Goal: Task Accomplishment & Management: Manage account settings

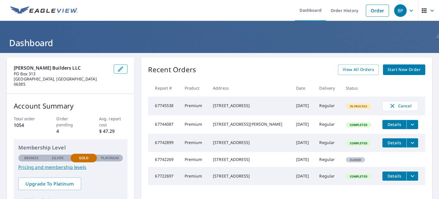
scroll to position [29, 0]
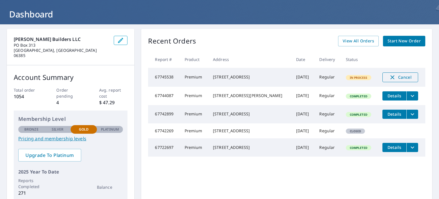
click at [396, 79] on span "Cancel" at bounding box center [400, 77] width 24 height 7
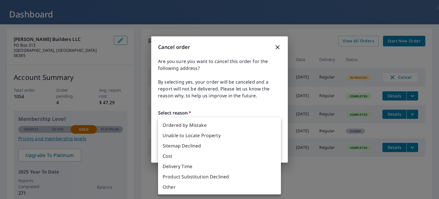
click at [276, 127] on body "BP BP Dashboard Order History Order BP Dashboard [PERSON_NAME] Builders LLC [ST…" at bounding box center [219, 99] width 439 height 199
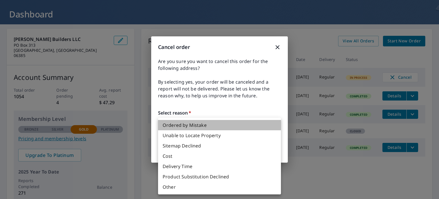
click at [188, 125] on li "Ordered by Mistake" at bounding box center [219, 125] width 123 height 10
type input "30"
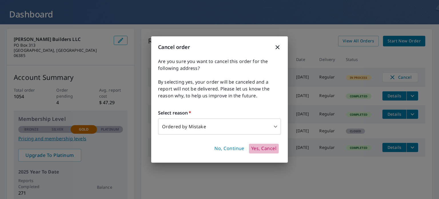
click at [263, 148] on span "Yes, Cancel" at bounding box center [263, 148] width 25 height 6
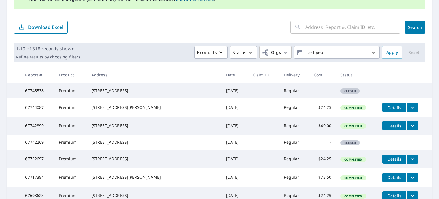
scroll to position [86, 0]
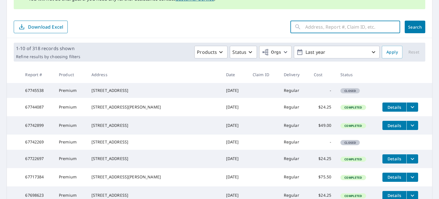
click at [339, 32] on input "text" at bounding box center [352, 27] width 95 height 16
type input "51"
click at [406, 23] on button "Search" at bounding box center [415, 27] width 21 height 13
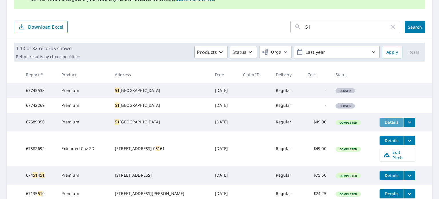
click at [385, 125] on span "Details" at bounding box center [391, 121] width 17 height 5
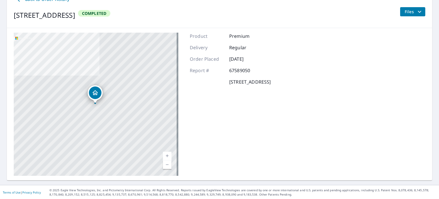
click at [168, 155] on link "Current Level 17, Zoom In" at bounding box center [167, 156] width 9 height 9
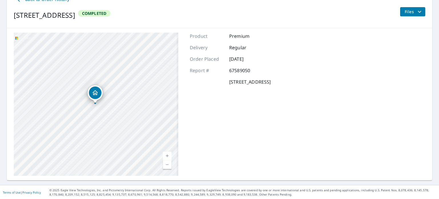
click at [168, 155] on link "Current Level 17, Zoom In" at bounding box center [167, 156] width 9 height 9
click at [168, 155] on link "Current Level 17.710493382805016, Zoom In" at bounding box center [167, 156] width 9 height 9
click at [168, 155] on link "Current Level 18.542742672670116, Zoom In Disabled" at bounding box center [167, 156] width 9 height 9
drag, startPoint x: 118, startPoint y: 117, endPoint x: 118, endPoint y: 114, distance: 2.9
click at [118, 114] on div "[STREET_ADDRESS]" at bounding box center [96, 104] width 165 height 143
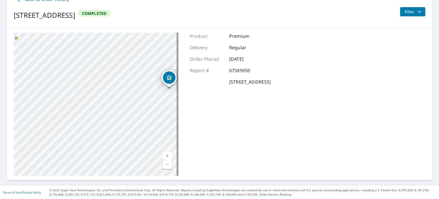
drag, startPoint x: 209, startPoint y: 81, endPoint x: 200, endPoint y: 111, distance: 31.0
click at [201, 111] on div "Product Premium Delivery Regular Order Placed [DATE] Report # 67589050 [STREET_…" at bounding box center [230, 104] width 81 height 143
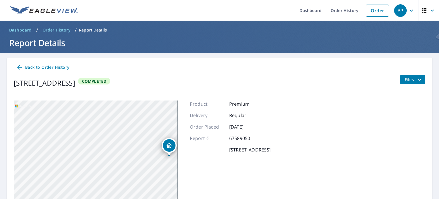
scroll to position [29, 0]
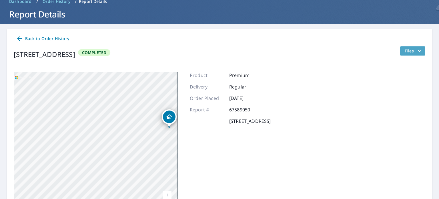
click at [417, 49] on icon "filesDropdownBtn-67589050" at bounding box center [419, 50] width 7 height 7
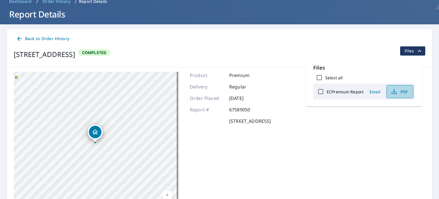
click at [396, 94] on icon "button" at bounding box center [394, 91] width 7 height 7
click at [396, 94] on span "PDF" at bounding box center [399, 91] width 18 height 7
